Goal: Task Accomplishment & Management: Use online tool/utility

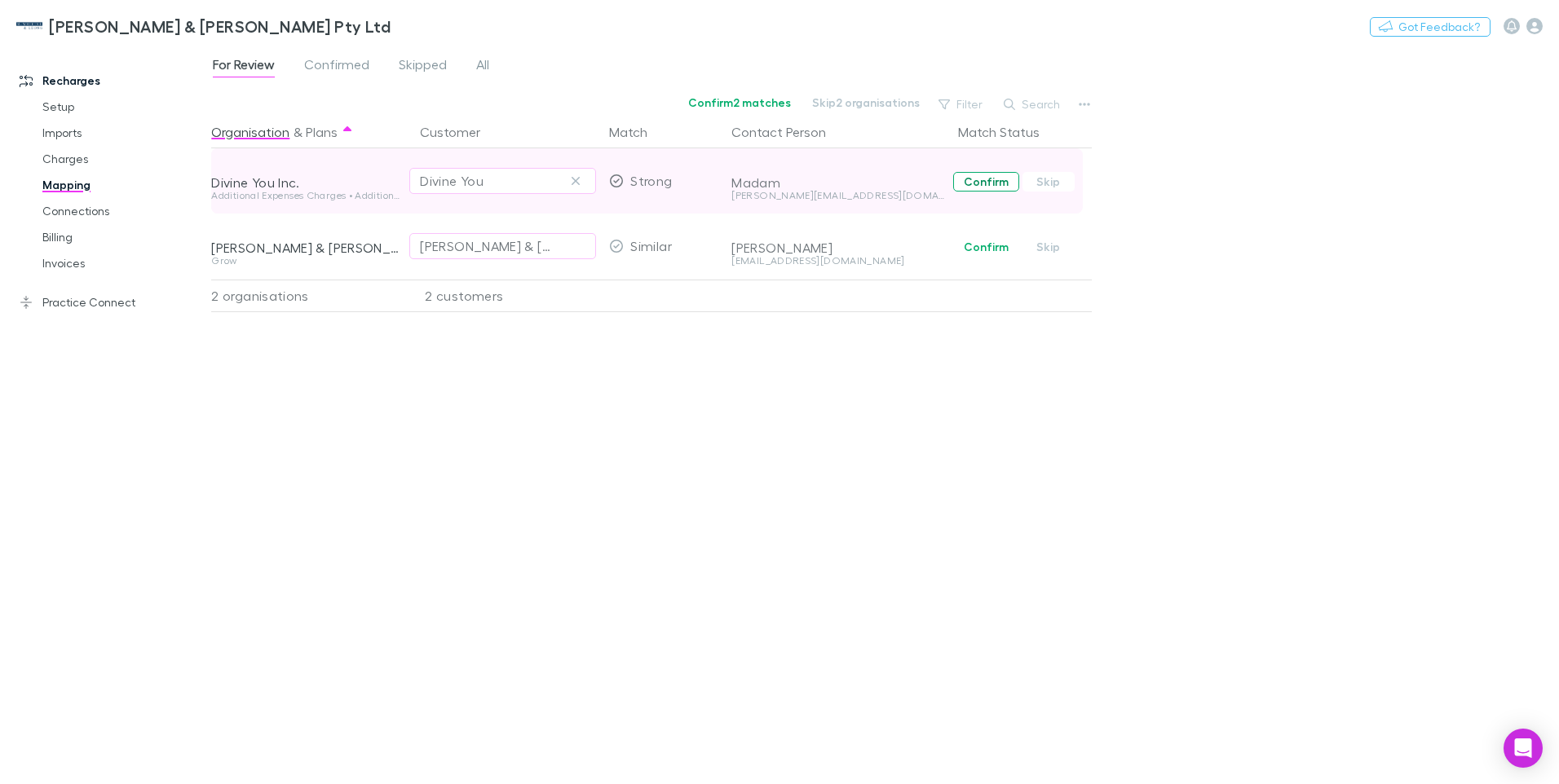
click at [983, 183] on button "Confirm" at bounding box center [985, 181] width 66 height 19
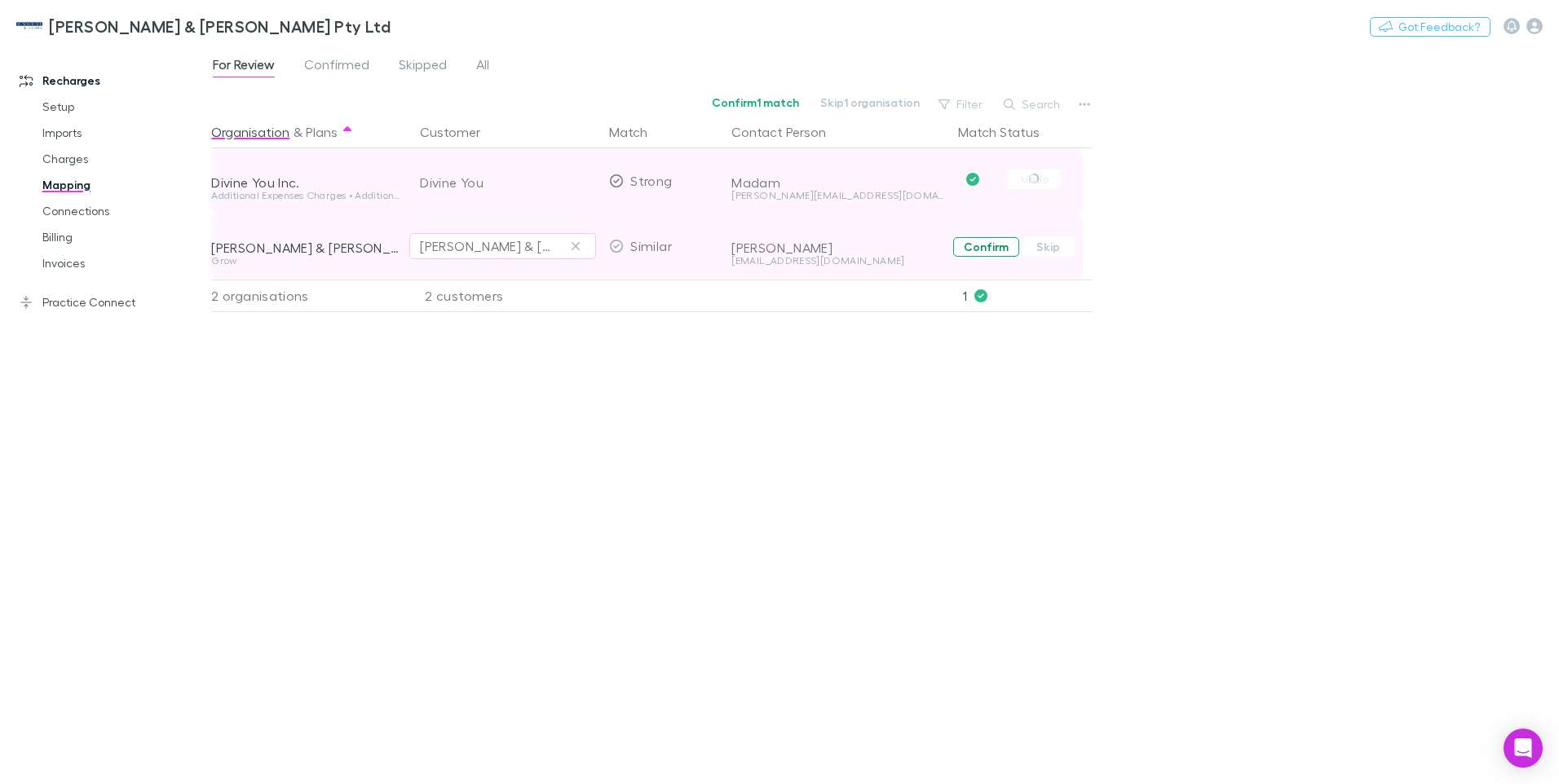
click at [978, 247] on button "Confirm" at bounding box center [985, 247] width 66 height 19
click at [355, 65] on span "Confirmed" at bounding box center [336, 66] width 66 height 21
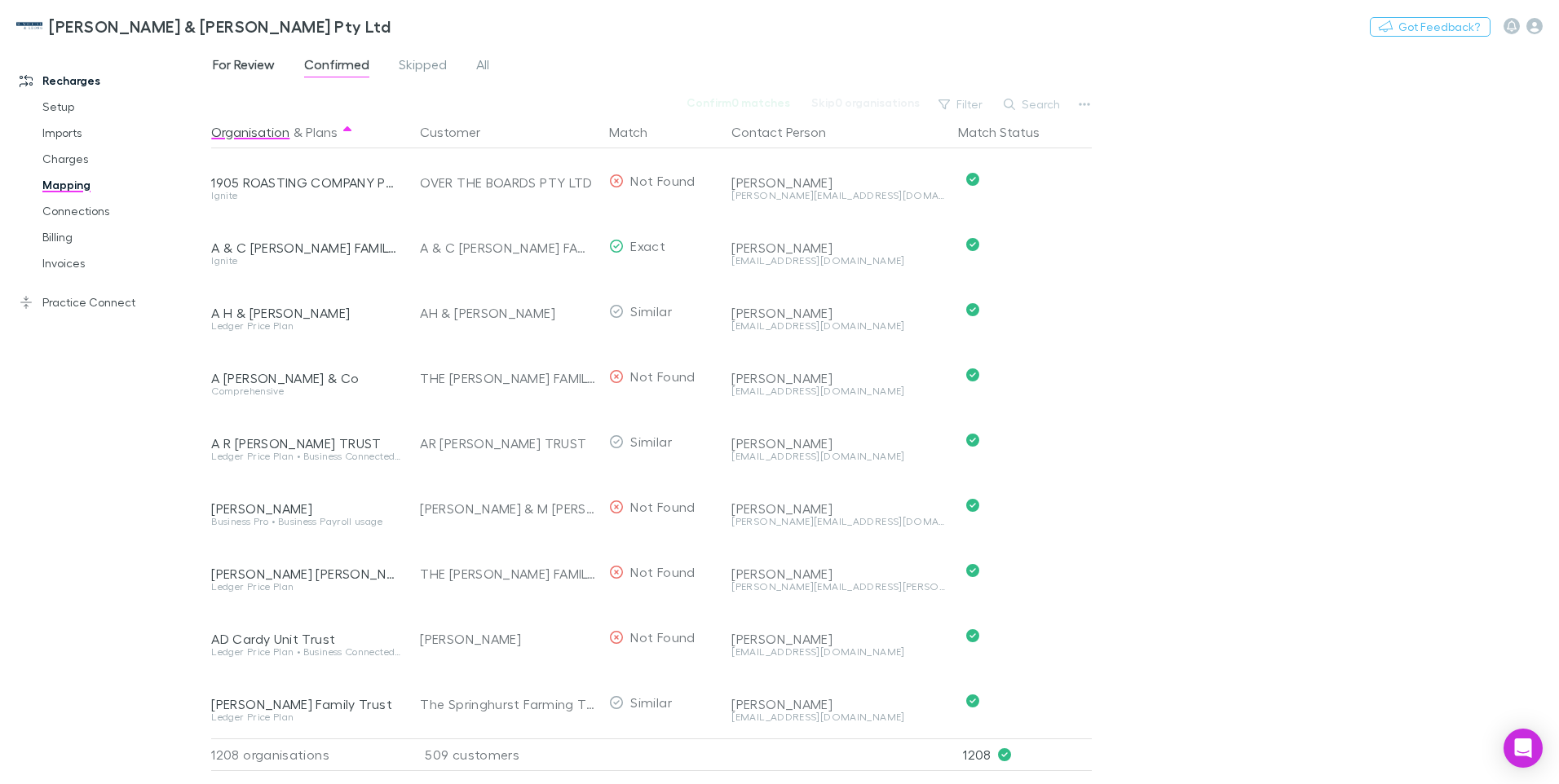
click at [250, 64] on span "For Review" at bounding box center [243, 66] width 62 height 21
